Goal: Transaction & Acquisition: Purchase product/service

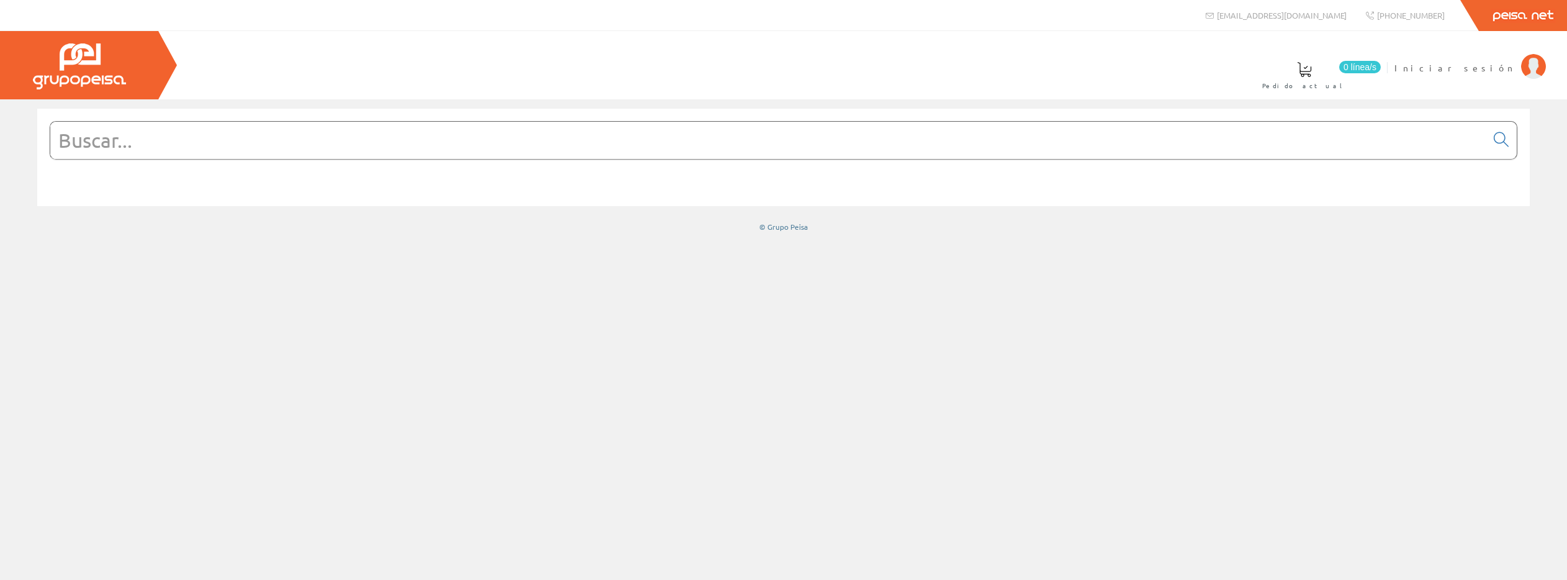
click at [275, 144] on input "text" at bounding box center [768, 140] width 1436 height 37
paste input "10002881"
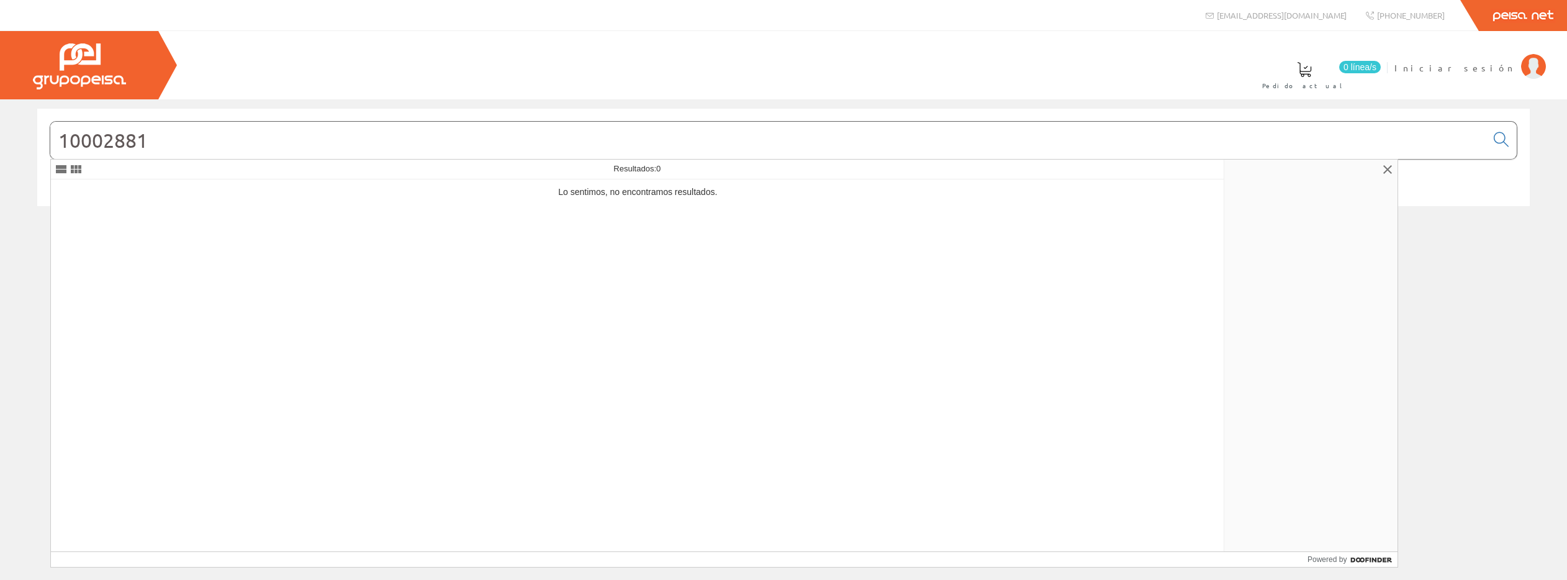
drag, startPoint x: 160, startPoint y: 140, endPoint x: 46, endPoint y: 140, distance: 113.6
click at [39, 140] on div "10002881" at bounding box center [783, 157] width 1493 height 97
paste input "8437024308676"
drag, startPoint x: 209, startPoint y: 142, endPoint x: 66, endPoint y: 135, distance: 143.0
click at [59, 135] on input "8437024308676" at bounding box center [768, 140] width 1436 height 37
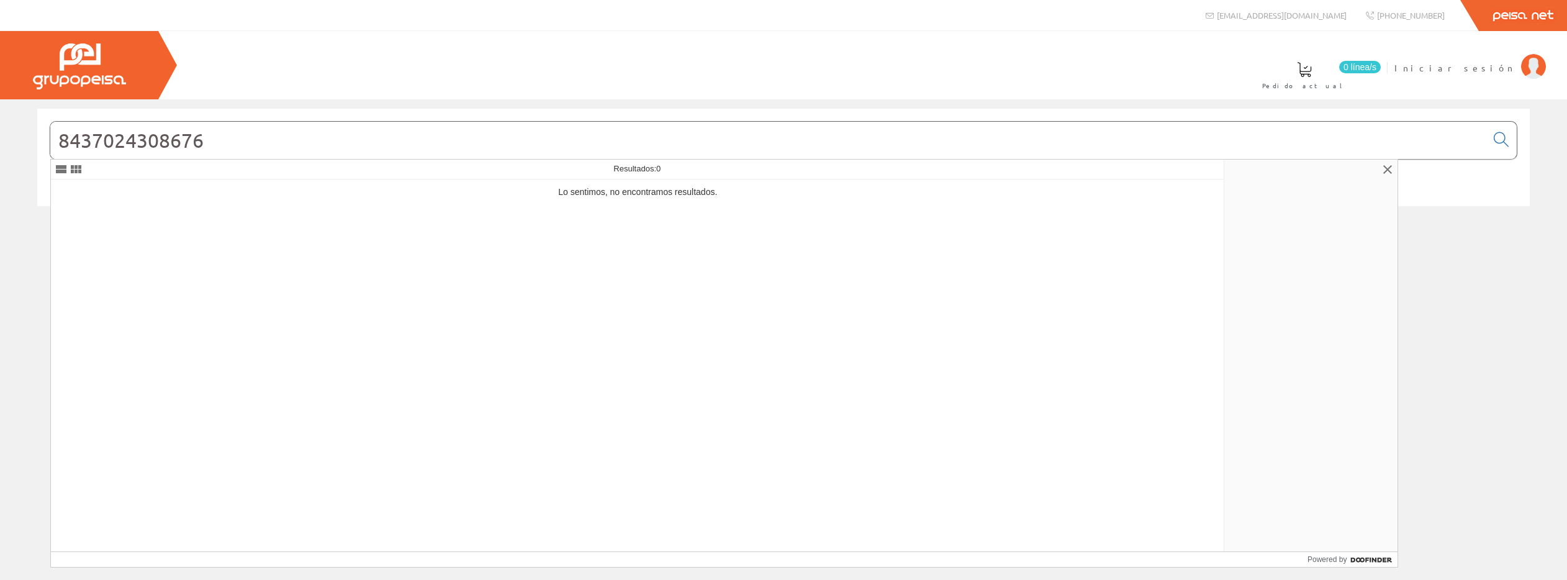
paste input "6041053842"
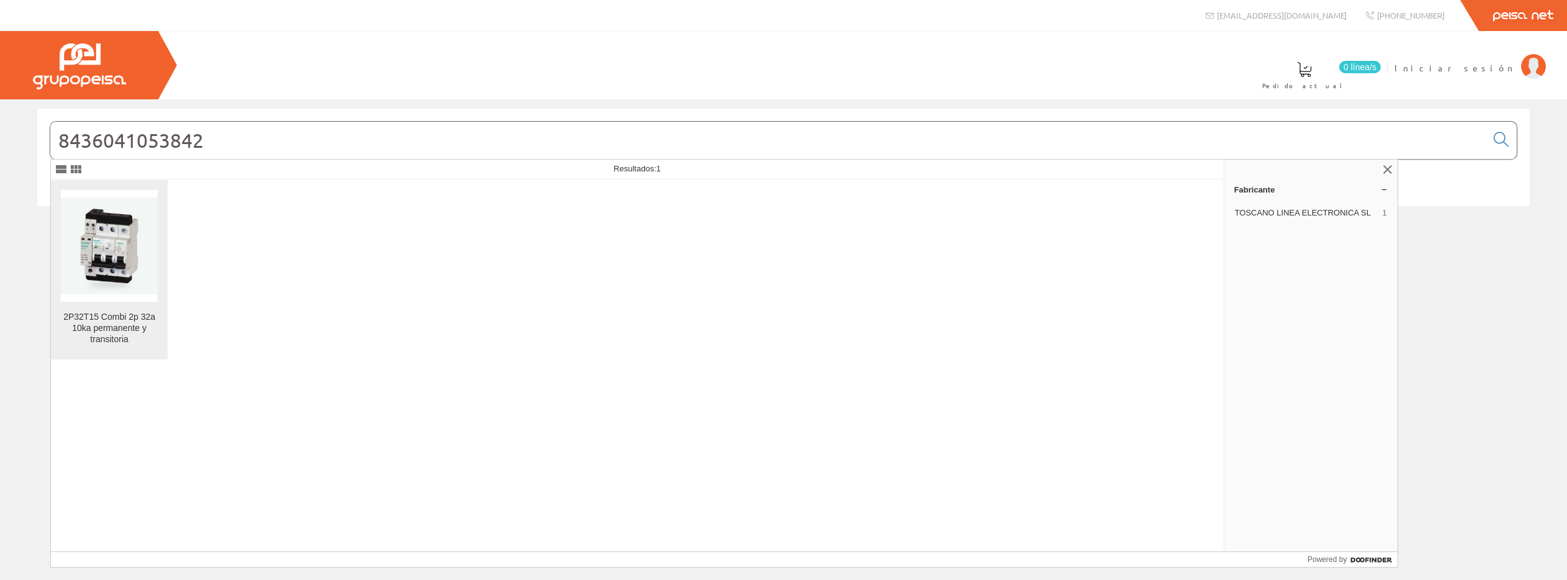
type input "8436041053842"
click at [136, 317] on div "2P32T15 Combi 2p 32a 10ka permanente y transitoria" at bounding box center [109, 329] width 97 height 34
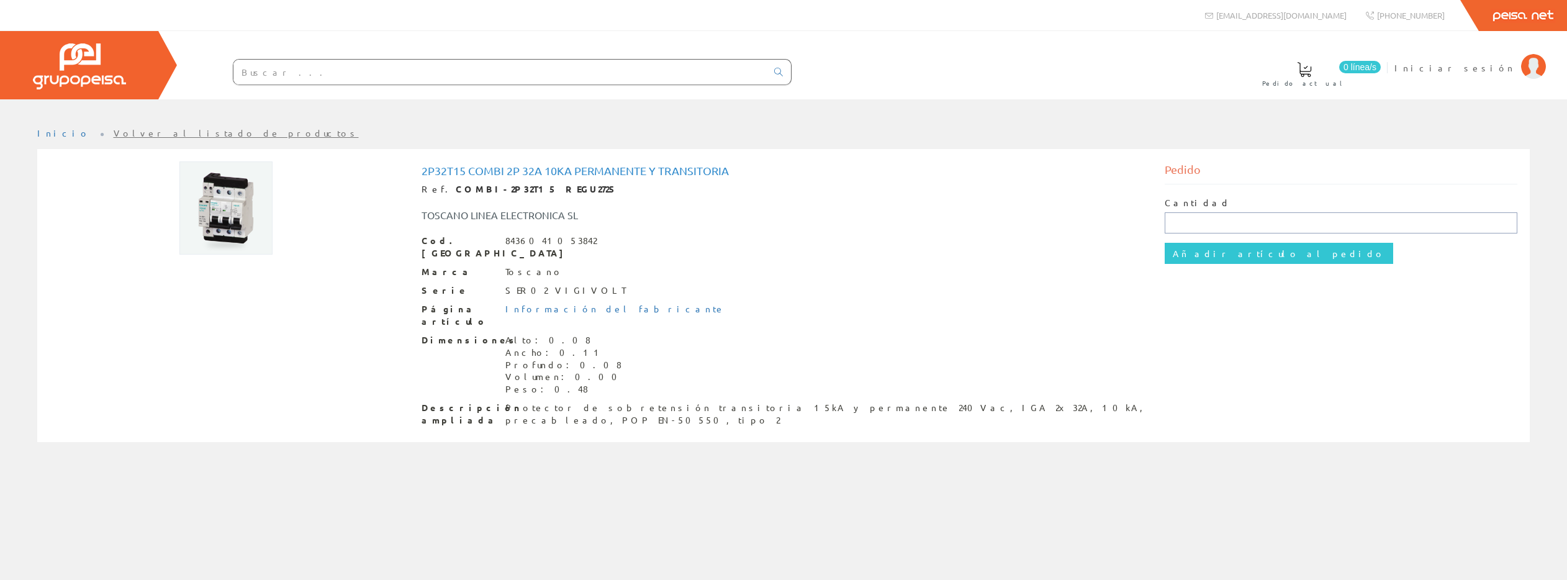
click at [1195, 226] on input "text" at bounding box center [1341, 222] width 353 height 21
type input "1"
click at [1235, 253] on input "Añadir artículo al pedido" at bounding box center [1279, 253] width 228 height 21
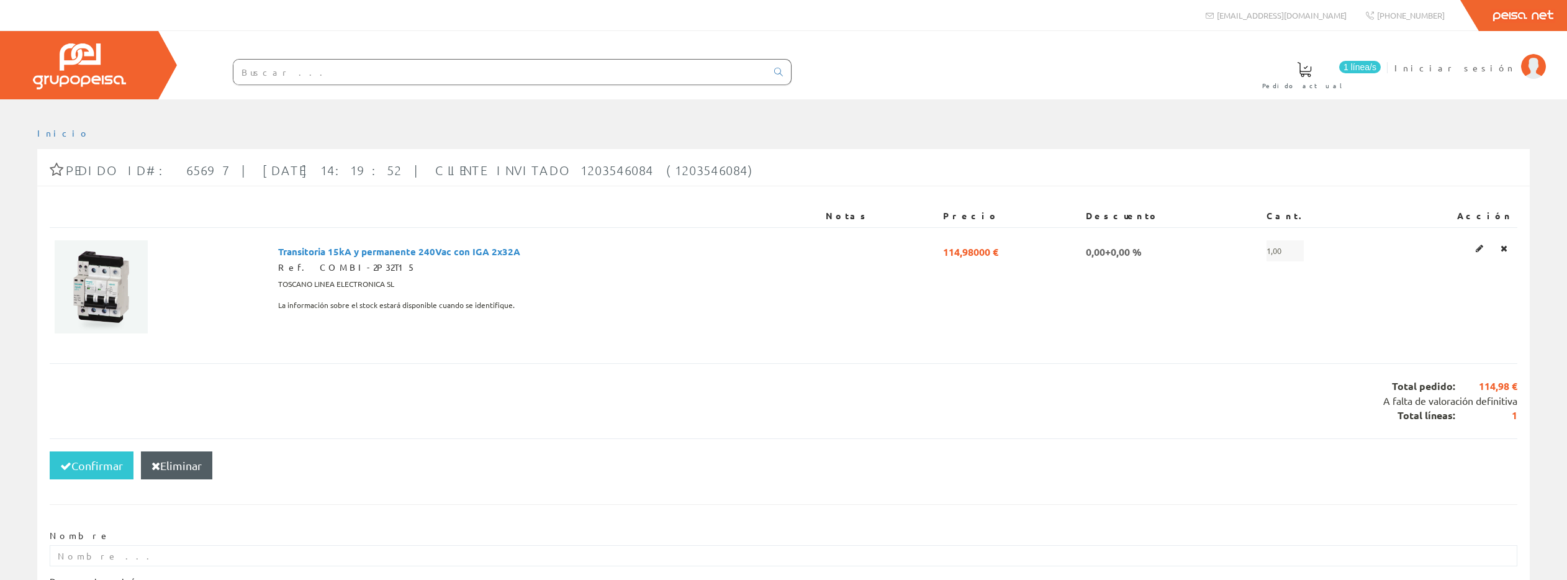
click at [1381, 67] on span "1 línea/s" at bounding box center [1360, 67] width 42 height 12
click at [1347, 83] on span "Pedido actual" at bounding box center [1304, 85] width 84 height 12
click at [102, 461] on button "Confirmar" at bounding box center [92, 465] width 84 height 29
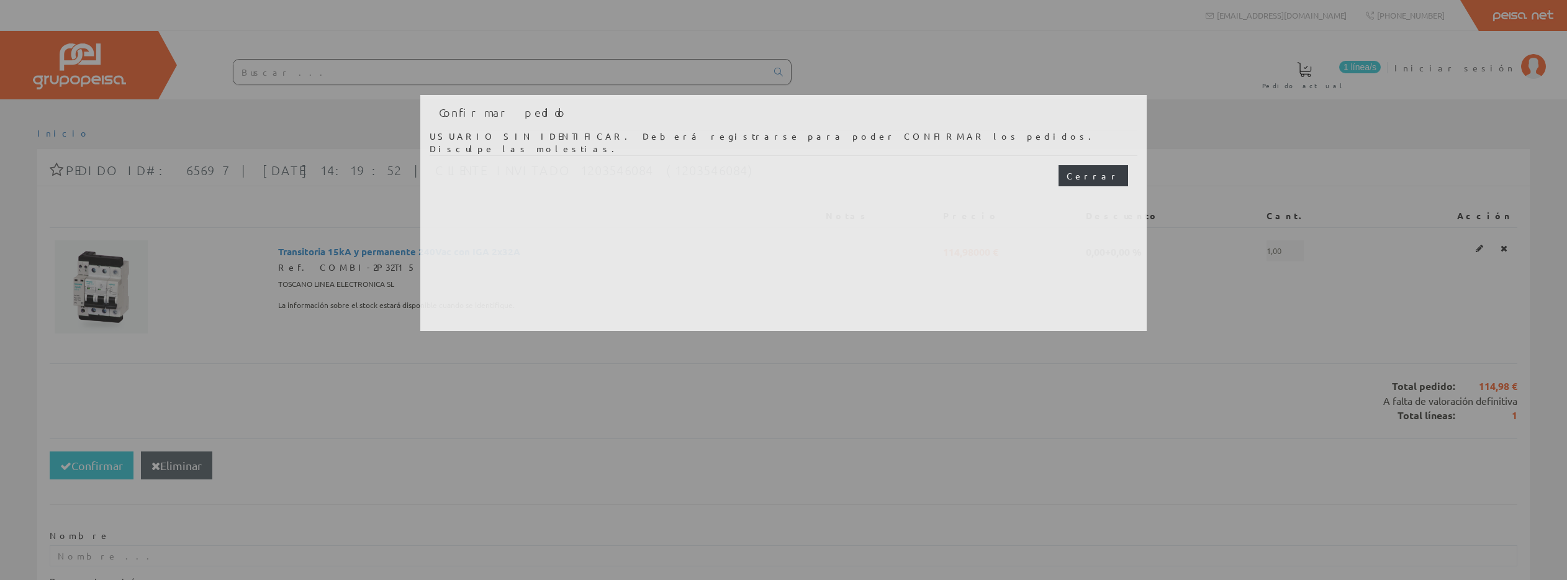
click at [1108, 179] on button "Cerrar" at bounding box center [1094, 175] width 70 height 21
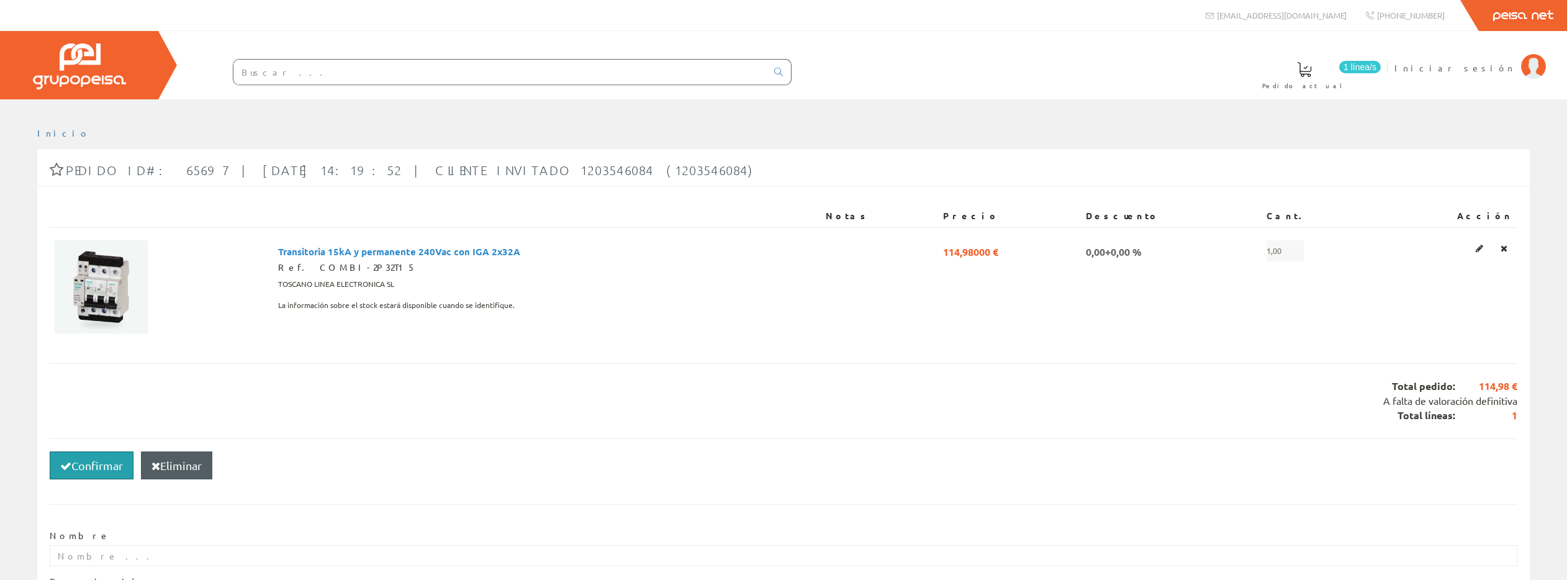
scroll to position [1, 0]
click at [1488, 66] on span "Iniciar sesión" at bounding box center [1455, 67] width 120 height 12
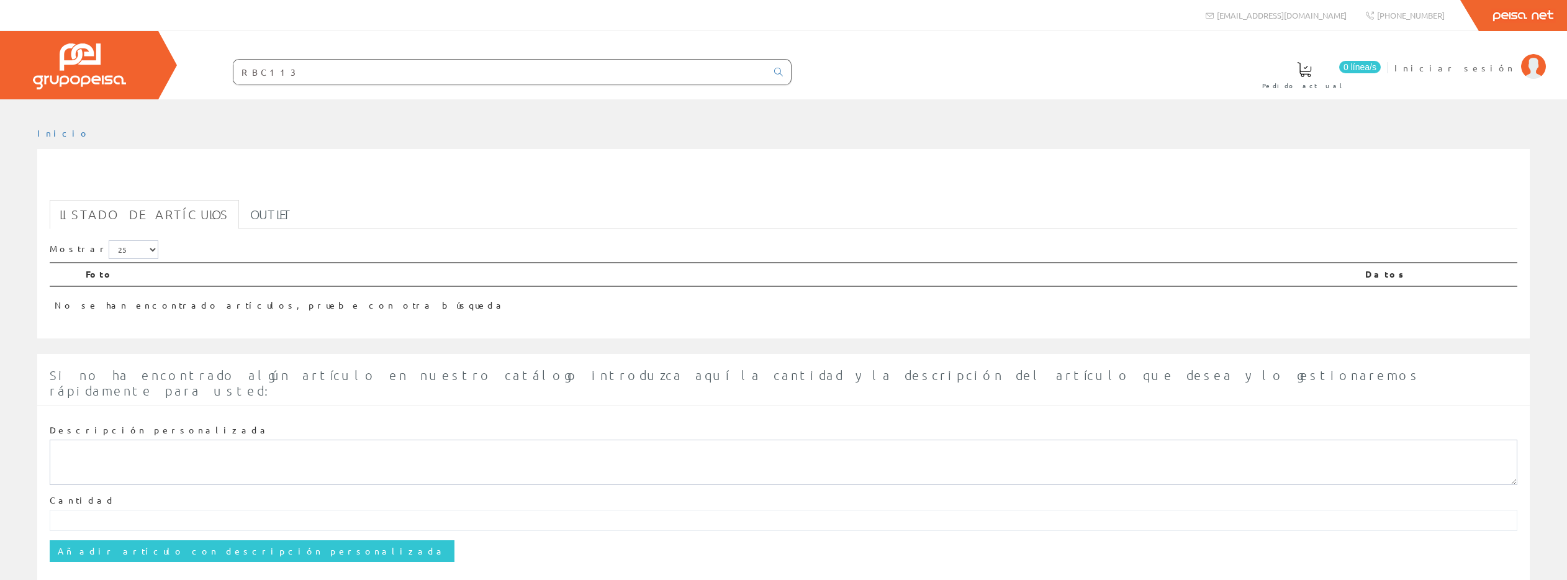
click at [255, 73] on input "RBC113" at bounding box center [499, 72] width 533 height 25
click at [260, 70] on input "RBC113" at bounding box center [499, 72] width 533 height 25
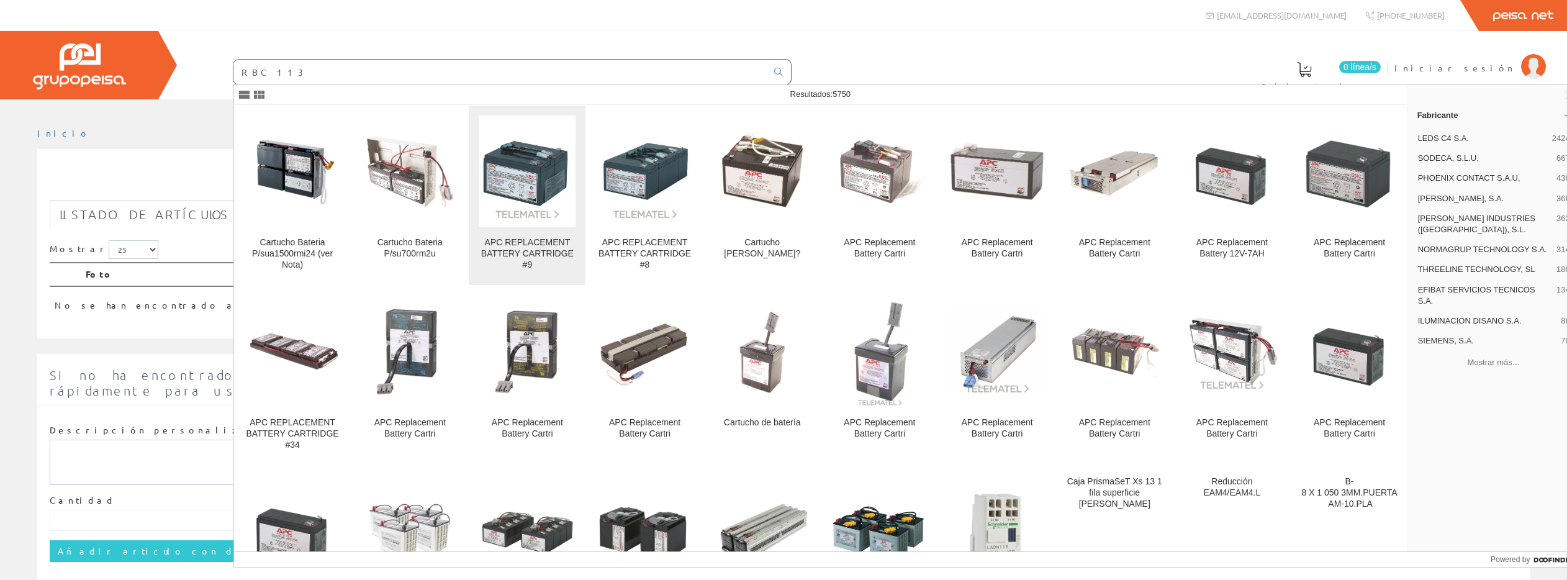
type input "RBC 113"
click at [510, 178] on img at bounding box center [527, 171] width 97 height 97
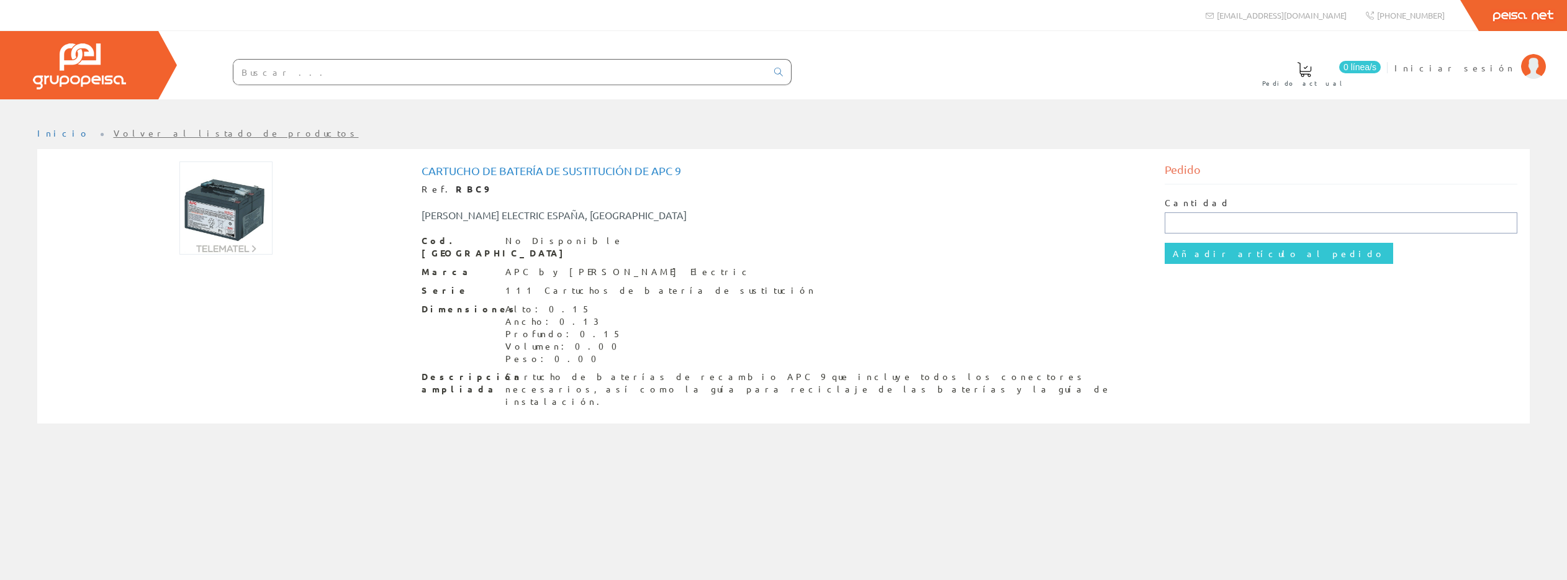
click at [1198, 231] on input "text" at bounding box center [1341, 222] width 353 height 21
type input "1"
click at [1213, 252] on input "Añadir artículo al pedido" at bounding box center [1279, 253] width 228 height 21
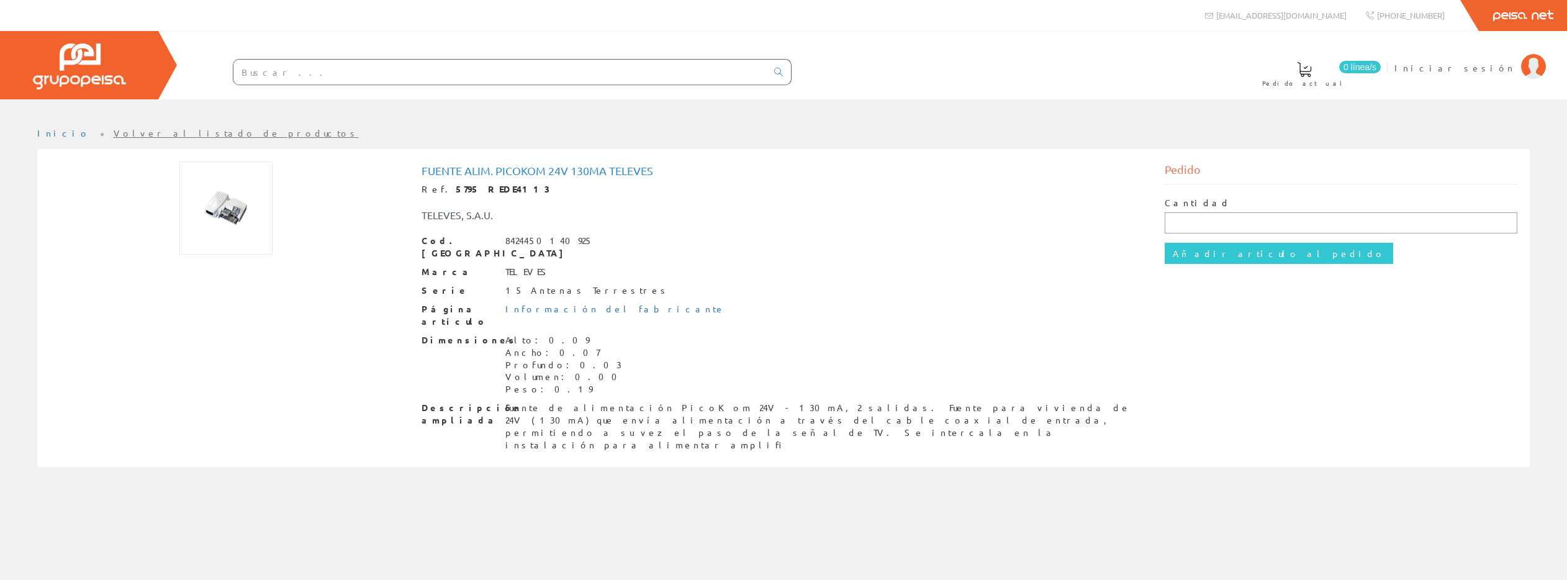
click at [1187, 220] on input "text" at bounding box center [1341, 222] width 353 height 21
type input "1"
click at [1202, 250] on input "Añadir artículo al pedido" at bounding box center [1279, 253] width 228 height 21
